Goal: Task Accomplishment & Management: Complete application form

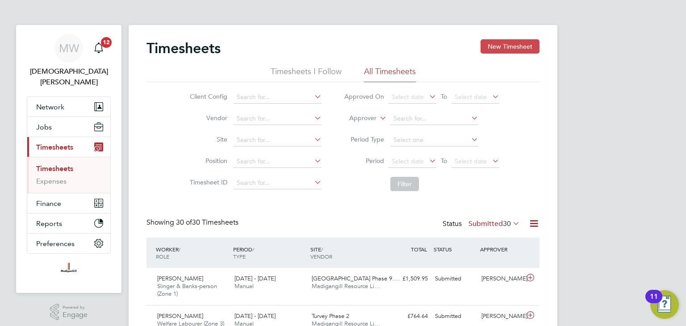
click at [501, 46] on button "New Timesheet" at bounding box center [510, 46] width 59 height 14
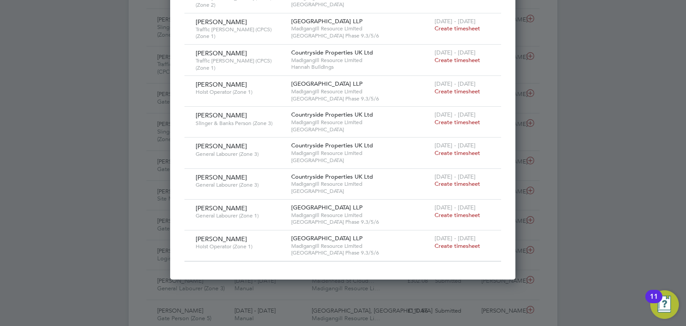
click at [448, 242] on span "Create timesheet" at bounding box center [458, 246] width 46 height 8
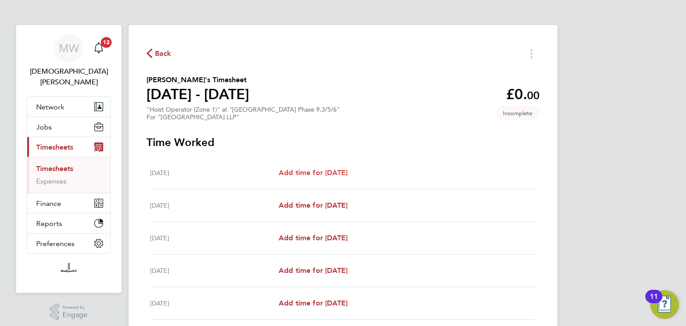
click at [336, 169] on span "Add time for [DATE]" at bounding box center [313, 172] width 69 height 8
select select "45"
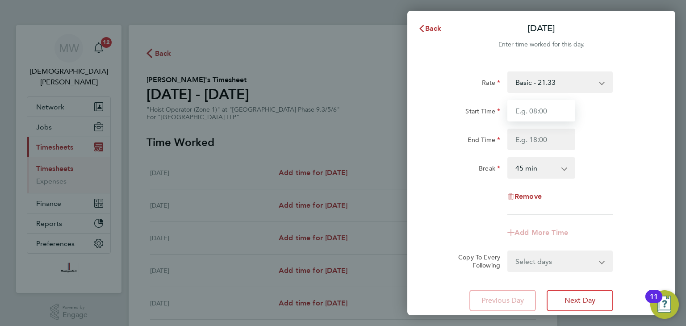
drag, startPoint x: 522, startPoint y: 108, endPoint x: 527, endPoint y: 113, distance: 7.6
click at [522, 108] on input "Start Time" at bounding box center [541, 110] width 68 height 21
type input "07:30"
click at [540, 135] on input "End Time" at bounding box center [541, 139] width 68 height 21
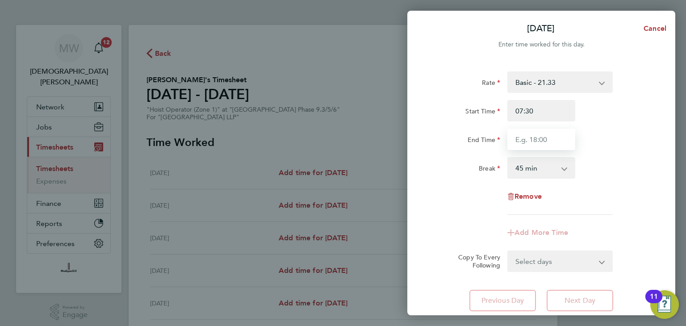
type input "18:00"
click at [544, 167] on select "0 min 15 min 30 min 45 min 60 min 75 min 90 min" at bounding box center [535, 168] width 55 height 20
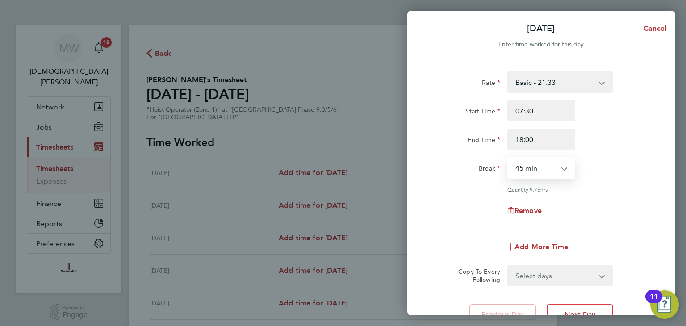
select select "30"
click at [508, 158] on select "0 min 15 min 30 min 45 min 60 min 75 min 90 min" at bounding box center [535, 168] width 55 height 20
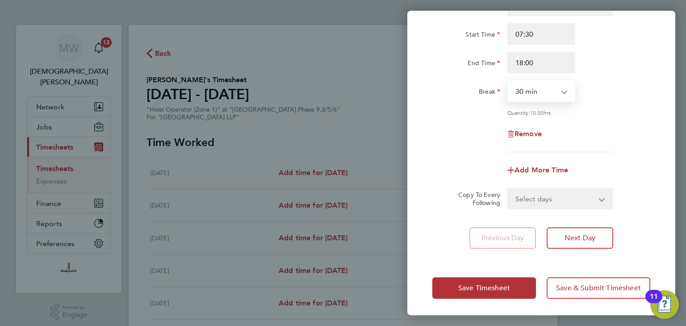
click at [548, 193] on select "Select days Day Weekday (Mon-Fri) Weekend (Sat-Sun) [DATE] [DATE] [DATE] [DATE]…" at bounding box center [555, 199] width 94 height 20
click at [548, 206] on select "Select days Day Weekday (Mon-Fri) Weekend (Sat-Sun) [DATE] [DATE] [DATE] [DATE]…" at bounding box center [555, 199] width 94 height 20
select select "WEEKDAY"
click at [508, 189] on select "Select days Day Weekday (Mon-Fri) Weekend (Sat-Sun) [DATE] [DATE] [DATE] [DATE]…" at bounding box center [555, 199] width 94 height 20
select select "[DATE]"
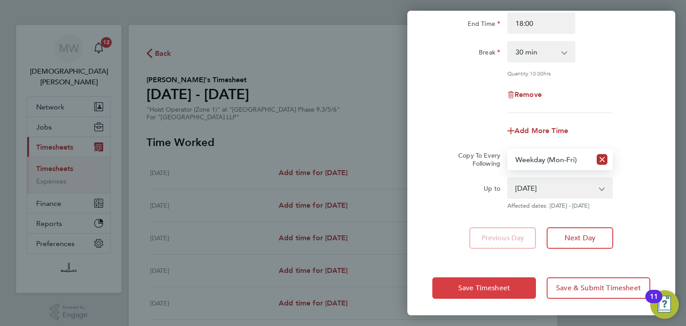
click at [510, 288] on button "Save Timesheet" at bounding box center [484, 287] width 104 height 21
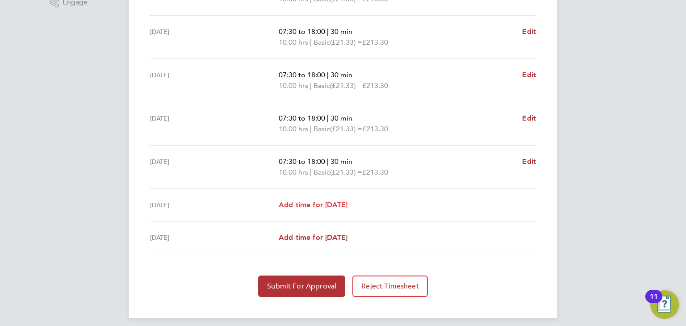
click at [339, 208] on span "Add time for [DATE]" at bounding box center [313, 205] width 69 height 8
select select "45"
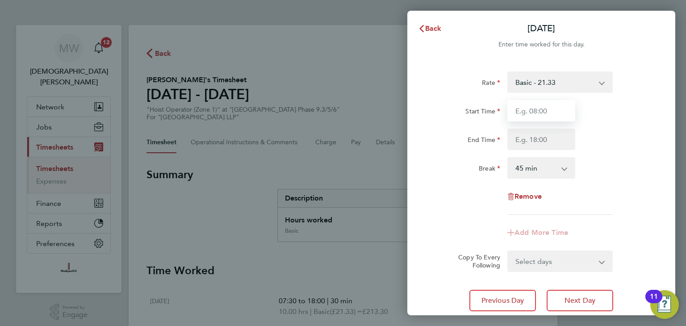
click at [534, 113] on input "Start Time" at bounding box center [541, 110] width 68 height 21
type input "07:30"
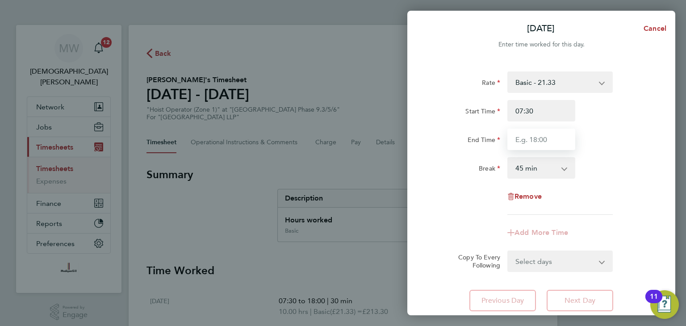
click at [548, 140] on input "End Time" at bounding box center [541, 139] width 68 height 21
type input "15:30"
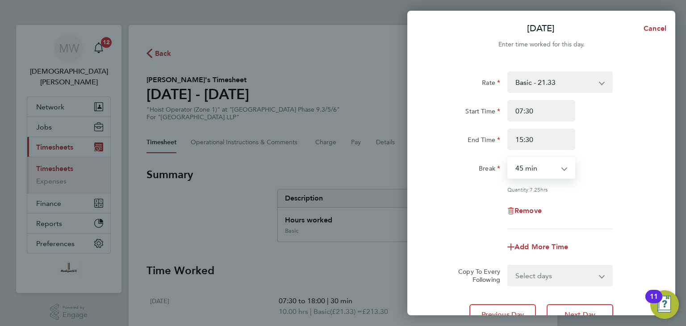
click at [538, 170] on select "0 min 15 min 30 min 45 min 60 min 75 min 90 min" at bounding box center [535, 168] width 55 height 20
select select "30"
click at [508, 158] on select "0 min 15 min 30 min 45 min 60 min 75 min 90 min" at bounding box center [535, 168] width 55 height 20
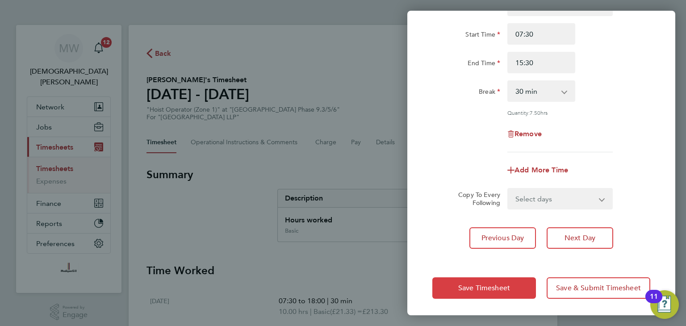
click at [502, 285] on span "Save Timesheet" at bounding box center [484, 288] width 52 height 9
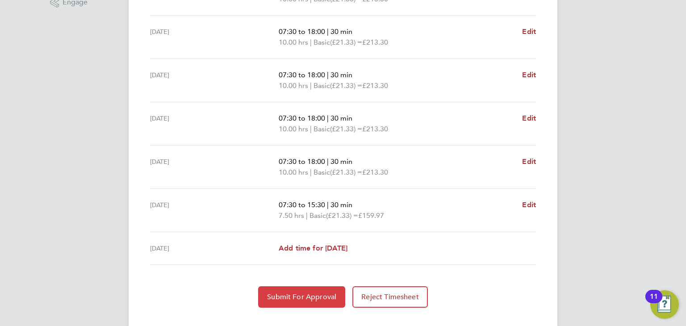
click at [303, 293] on span "Submit For Approval" at bounding box center [301, 297] width 69 height 9
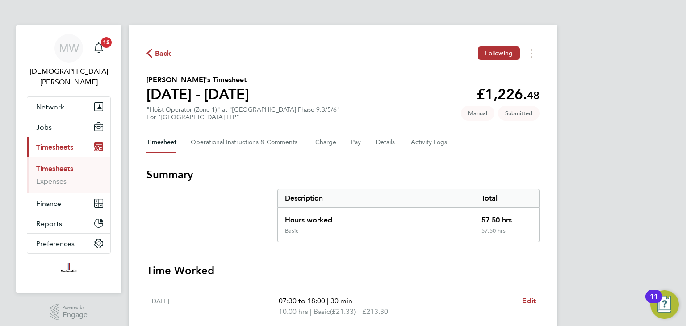
click at [163, 50] on span "Back" at bounding box center [163, 53] width 17 height 11
